Goal: Check status: Check status

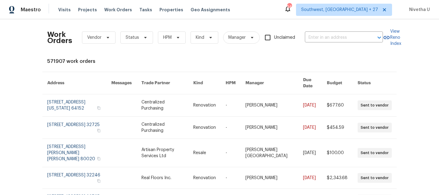
click at [344, 42] on div "Work Orders Vendor Status HPM Kind Manager Unclaimed ​" at bounding box center [215, 37] width 336 height 27
click at [343, 39] on input "text" at bounding box center [335, 37] width 61 height 9
paste input "[STREET_ADDRESS]"
type input "[STREET_ADDRESS]"
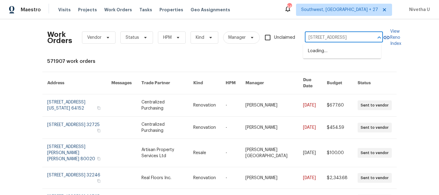
scroll to position [0, 16]
click at [343, 51] on li "8 Blakeport Ln, Palm Coast, FL 32137" at bounding box center [342, 51] width 78 height 10
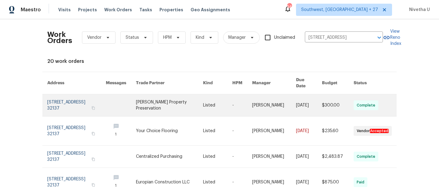
click at [63, 99] on link at bounding box center [76, 105] width 59 height 22
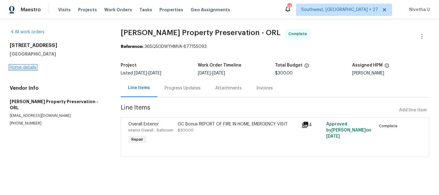
click at [22, 69] on link "Home details" at bounding box center [23, 67] width 27 height 4
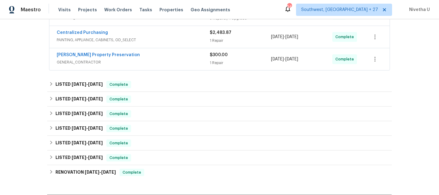
scroll to position [156, 0]
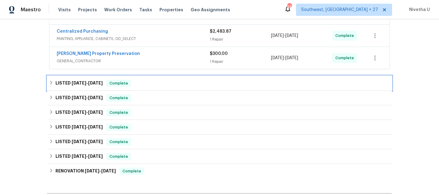
click at [138, 84] on div "LISTED 7/1/25 - 7/3/25 Complete" at bounding box center [219, 83] width 341 height 7
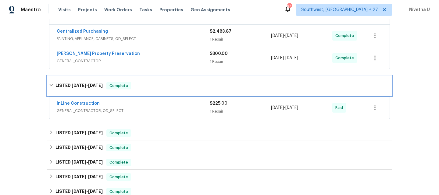
click at [138, 84] on div "LISTED 7/1/25 - 7/3/25 Complete" at bounding box center [219, 85] width 341 height 7
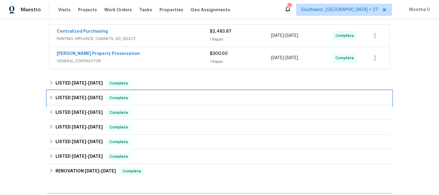
click at [136, 102] on div "LISTED 5/27/25 - 5/30/25 Complete" at bounding box center [219, 98] width 345 height 15
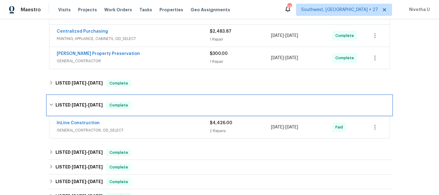
scroll to position [199, 0]
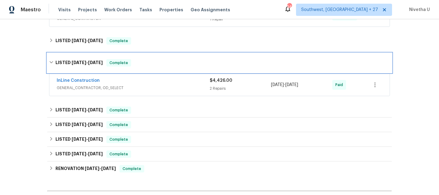
click at [140, 64] on div "LISTED 5/27/25 - 5/30/25 Complete" at bounding box center [219, 62] width 341 height 7
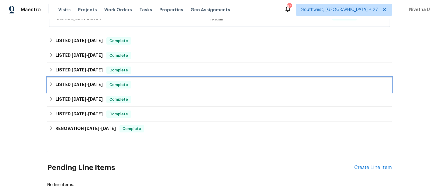
click at [141, 84] on div "LISTED 2/3/25 - 2/11/25 Complete" at bounding box center [219, 84] width 341 height 7
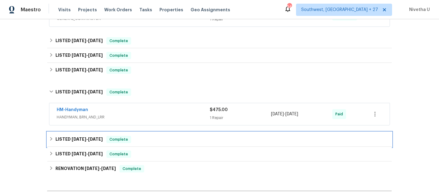
click at [146, 139] on div "LISTED 11/27/24 - 11/29/24 Complete" at bounding box center [219, 139] width 341 height 7
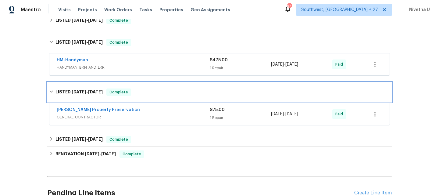
scroll to position [250, 0]
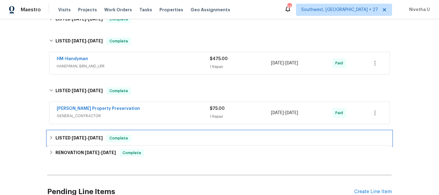
click at [146, 139] on div "LISTED 10/16/24 - 10/25/24 Complete" at bounding box center [219, 138] width 341 height 7
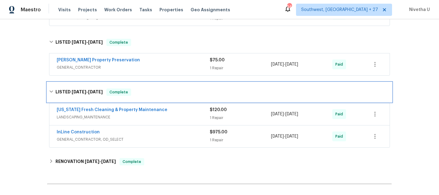
scroll to position [299, 0]
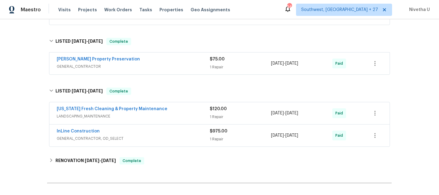
click at [158, 135] on span "GENERAL_CONTRACTOR, OD_SELECT" at bounding box center [133, 138] width 153 height 6
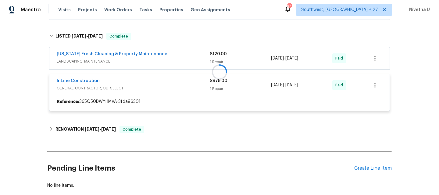
scroll to position [355, 0]
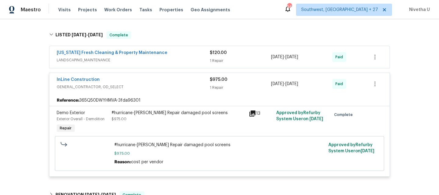
click at [150, 84] on div "InLine Construction" at bounding box center [133, 80] width 153 height 7
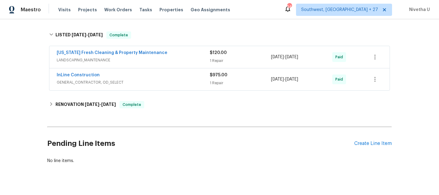
click at [148, 68] on div "InLine Construction GENERAL_CONTRACTOR, OD_SELECT $975.00 1 Repair 10/21/2024 -…" at bounding box center [219, 79] width 340 height 22
click at [168, 60] on span "LANDSCAPING_MAINTENANCE" at bounding box center [133, 60] width 153 height 6
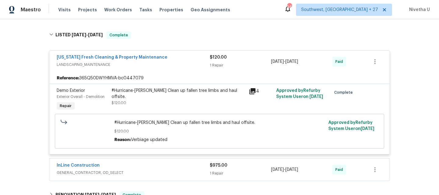
click at [168, 60] on div "Florida Fresh Cleaning & Property Maintenance" at bounding box center [133, 57] width 153 height 7
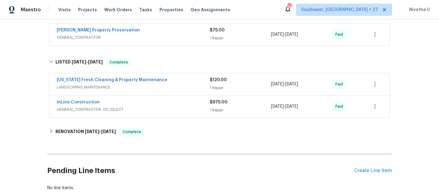
scroll to position [316, 0]
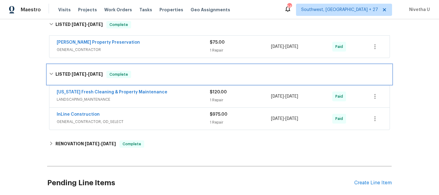
click at [151, 75] on div "LISTED 10/16/24 - 10/25/24 Complete" at bounding box center [219, 74] width 341 height 7
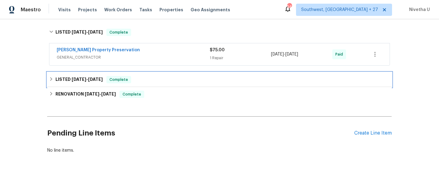
scroll to position [313, 0]
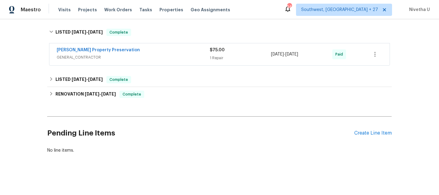
click at [146, 48] on div "Witt's Property Preservation" at bounding box center [133, 50] width 153 height 7
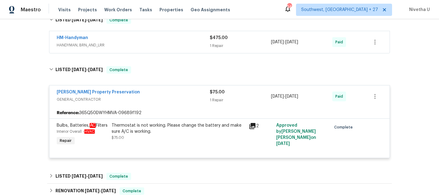
scroll to position [270, 0]
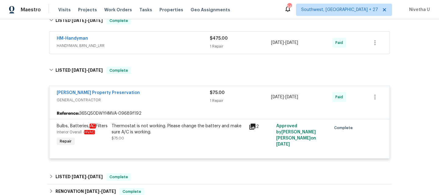
click at [157, 95] on div "Witt's Property Preservation" at bounding box center [133, 93] width 153 height 7
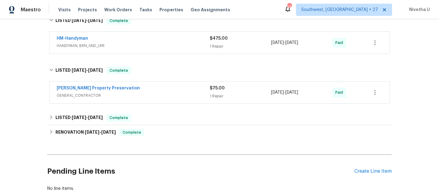
click at [153, 41] on div "HM-Handyman" at bounding box center [133, 38] width 153 height 7
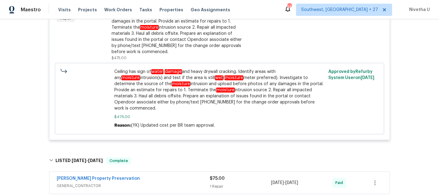
scroll to position [352, 0]
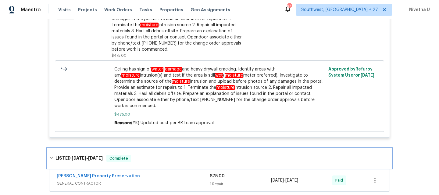
click at [146, 156] on div "LISTED 11/27/24 - 11/29/24 Complete" at bounding box center [219, 158] width 341 height 7
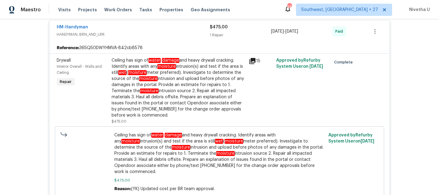
scroll to position [251, 0]
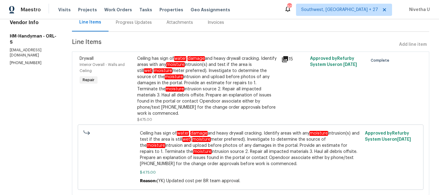
scroll to position [68, 0]
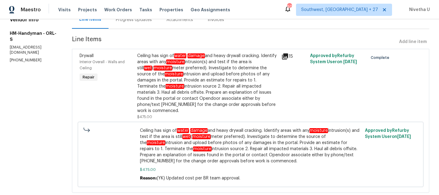
click at [188, 77] on div "Ceiling has sign of water damage and heavy drywall cracking. Identify areas wit…" at bounding box center [207, 83] width 141 height 61
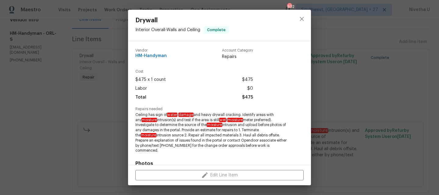
scroll to position [91, 0]
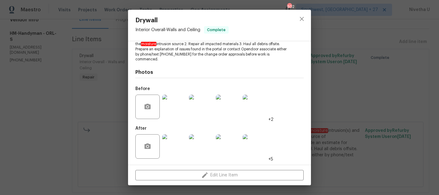
click at [170, 110] on img at bounding box center [174, 107] width 24 height 24
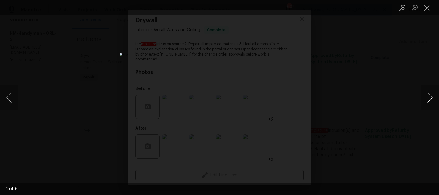
click at [433, 97] on button "Next image" at bounding box center [430, 97] width 18 height 24
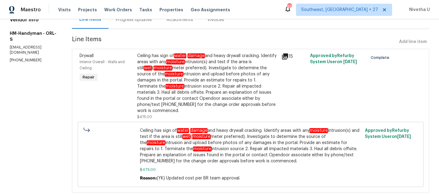
scroll to position [68, 0]
click at [20, 119] on section "All work orders 8 Blakeport Ln Palm Coast, FL 32137 Home details Vendor Info HM…" at bounding box center [34, 80] width 48 height 239
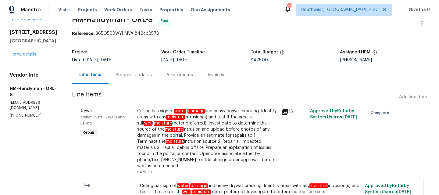
scroll to position [3, 0]
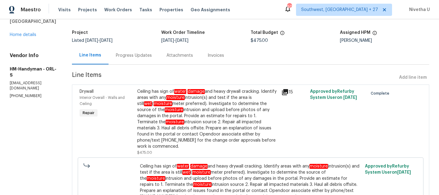
scroll to position [34, 0]
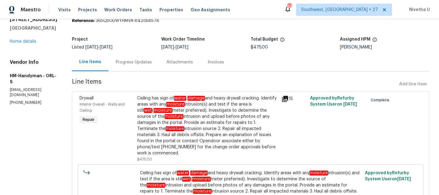
scroll to position [10, 0]
